Goal: Obtain resource: Obtain resource

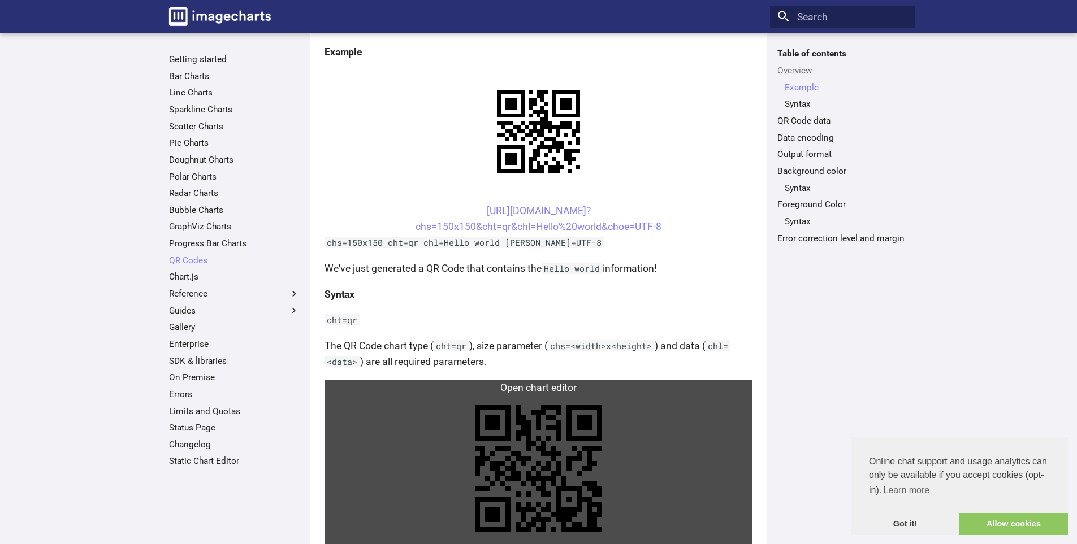
scroll to position [226, 0]
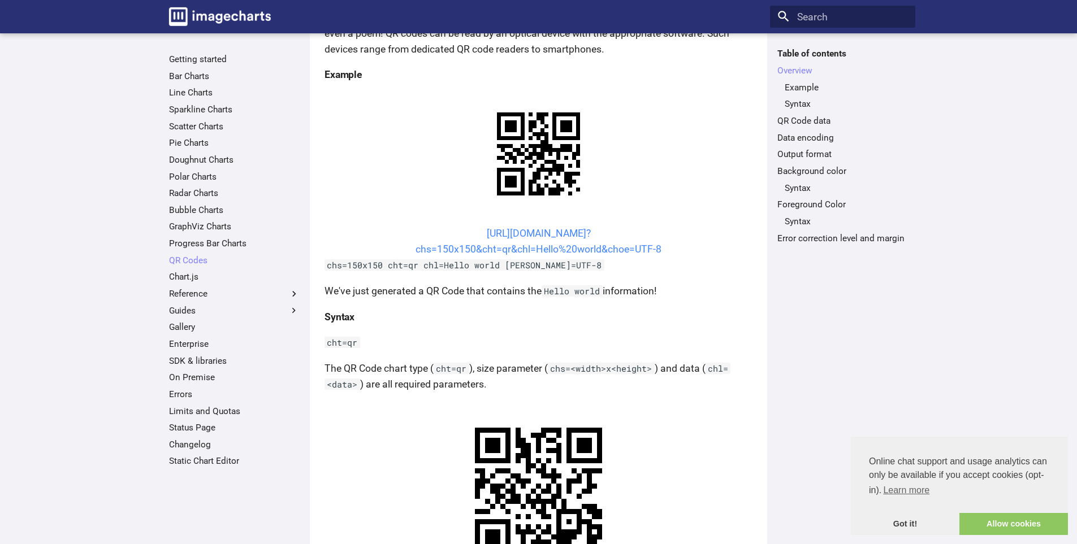
click at [553, 238] on link "[URL][DOMAIN_NAME]? chs=150x150&cht=qr&chl=Hello%20world&choe=UTF-8" at bounding box center [538, 241] width 246 height 27
click at [539, 234] on link "[URL][DOMAIN_NAME]? chs=150x150&cht=qr&chl=Hello%20world&choe=UTF-8" at bounding box center [538, 241] width 246 height 27
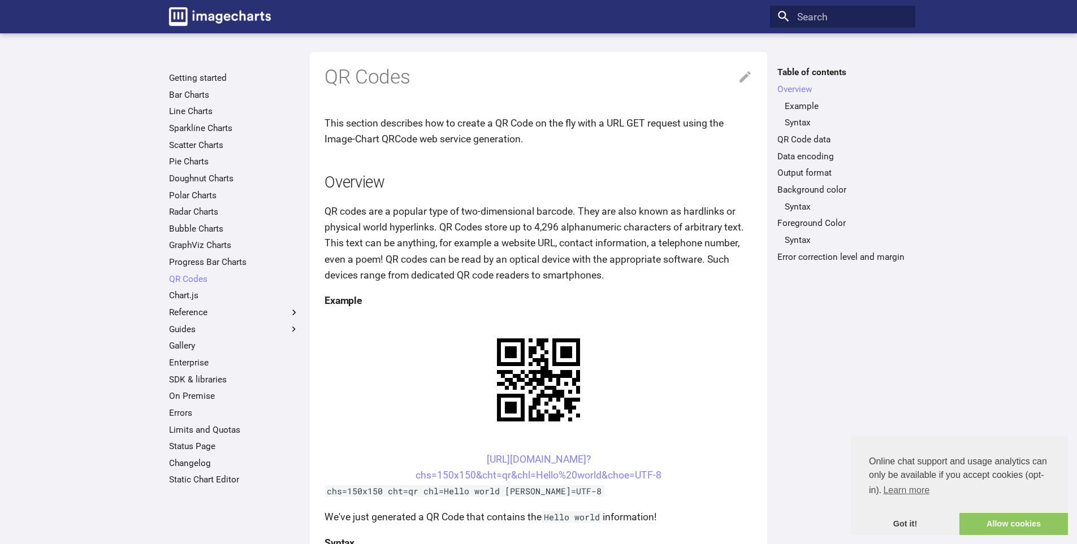
scroll to position [226, 0]
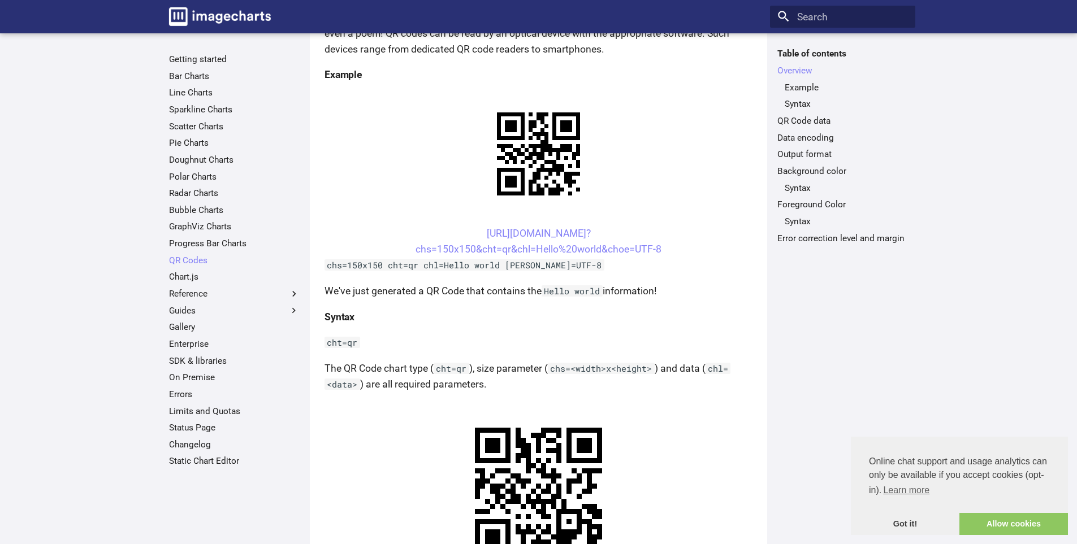
drag, startPoint x: 457, startPoint y: 226, endPoint x: 667, endPoint y: 250, distance: 211.1
click at [667, 250] on center "[URL][DOMAIN_NAME]? chs=150x150&cht=qr&chl=Hello%20world&choe=UTF-8" at bounding box center [538, 242] width 428 height 32
copy link "[URL][DOMAIN_NAME]? chs=150x150&cht=qr&chl=Hello%20world&choe=UTF-8"
